Goal: Use online tool/utility

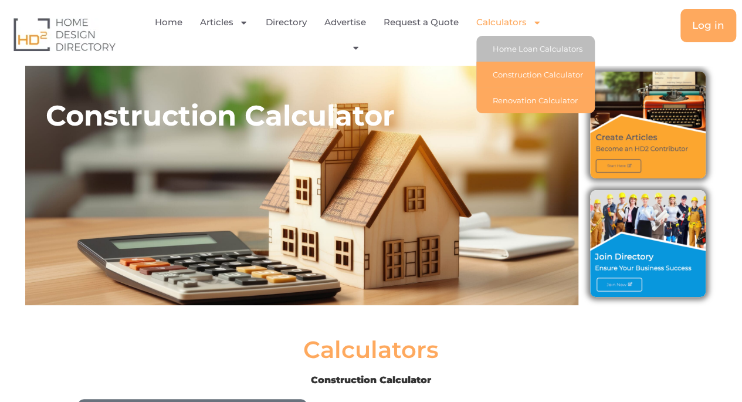
click at [525, 101] on link "Renovation Calculator" at bounding box center [535, 100] width 118 height 26
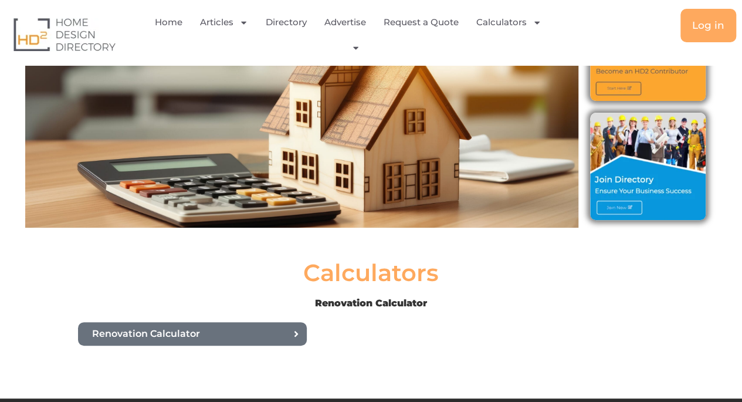
scroll to position [209, 0]
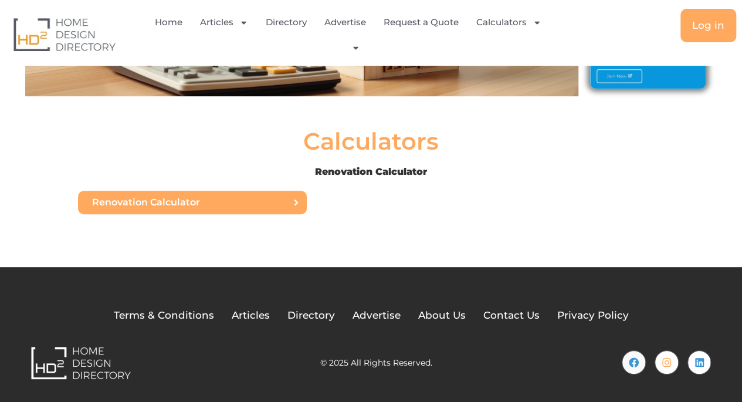
click at [295, 199] on icon at bounding box center [295, 202] width 9 height 9
